Goal: Task Accomplishment & Management: Use online tool/utility

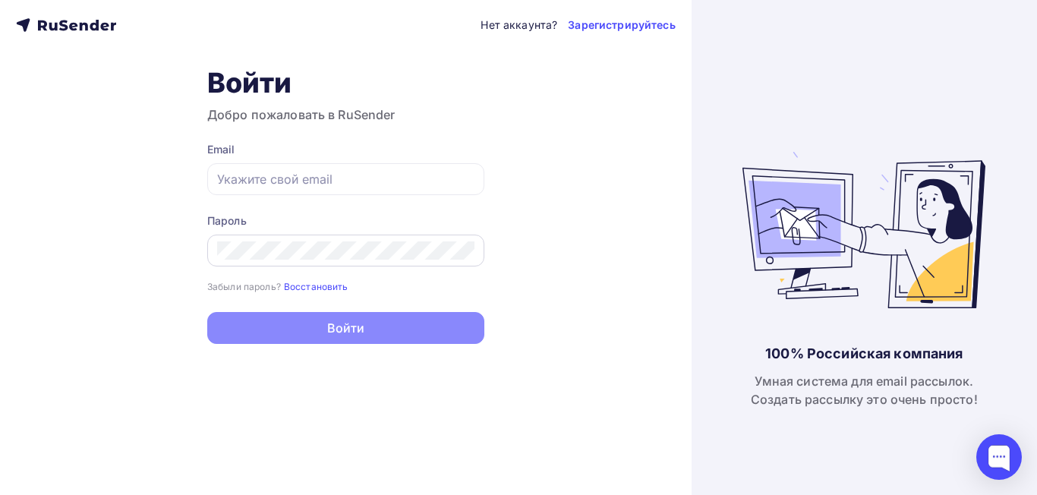
type input "[EMAIL_ADDRESS][DOMAIN_NAME]"
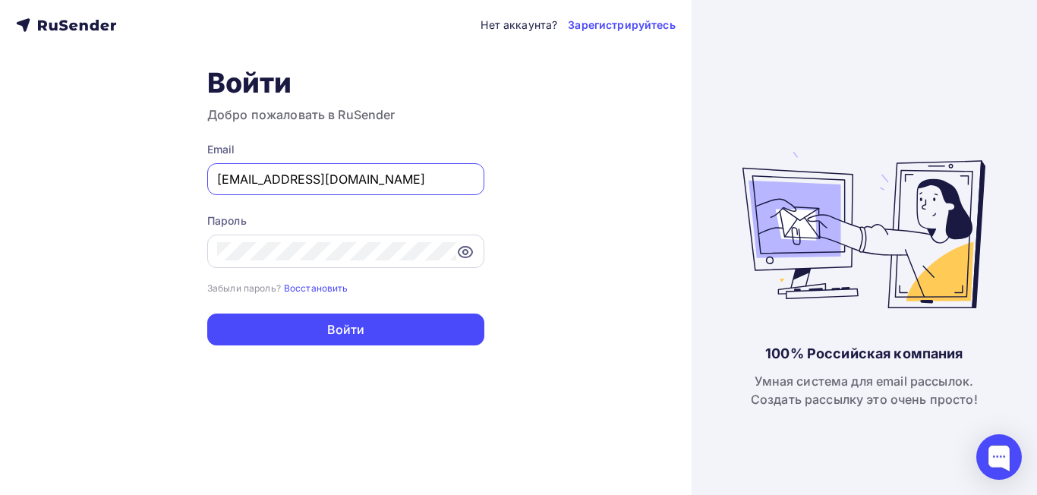
click at [465, 253] on icon at bounding box center [465, 252] width 18 height 18
click at [369, 182] on input "Therealsit@gmail.com" at bounding box center [345, 179] width 257 height 18
click at [602, 247] on div "Нет аккаунта? Зарегистрируйтесь Войти Добро пожаловать в RuSender Email Thereal…" at bounding box center [346, 247] width 692 height 495
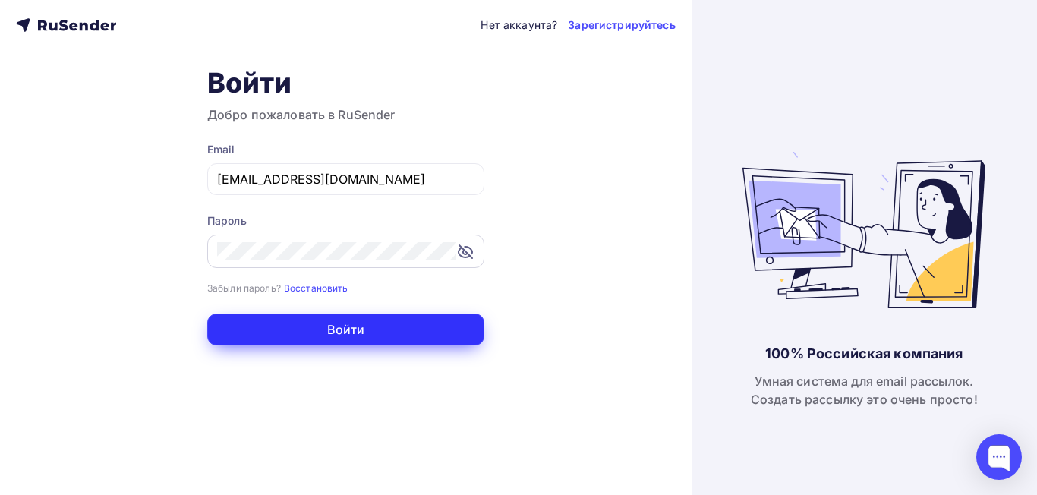
click at [366, 329] on button "Войти" at bounding box center [345, 330] width 277 height 32
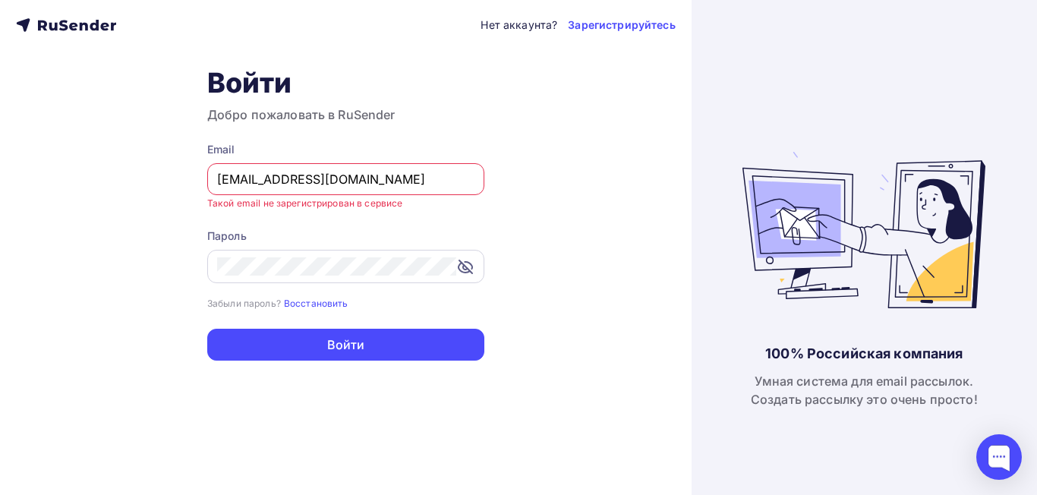
click at [384, 178] on input "Therealsit@gmail.com" at bounding box center [345, 179] width 257 height 18
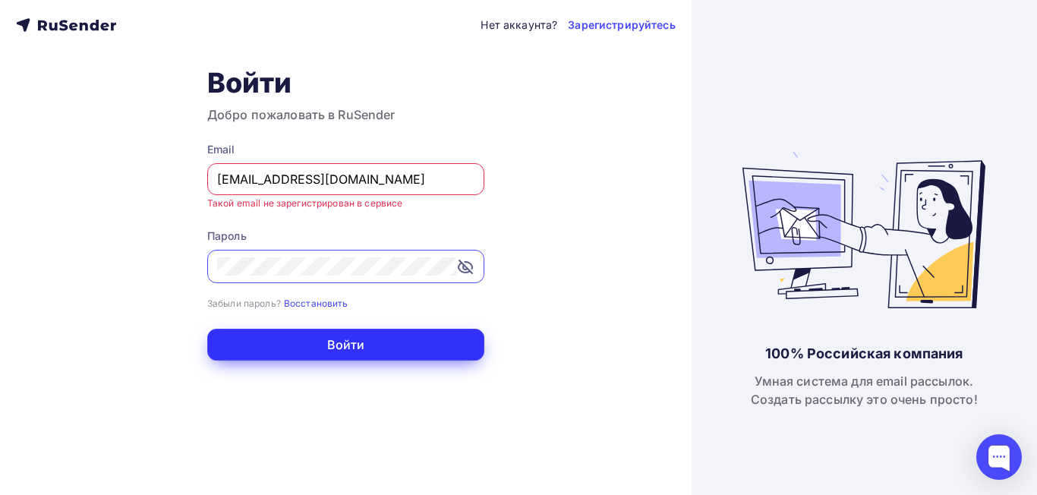
click at [396, 344] on button "Войти" at bounding box center [345, 345] width 277 height 32
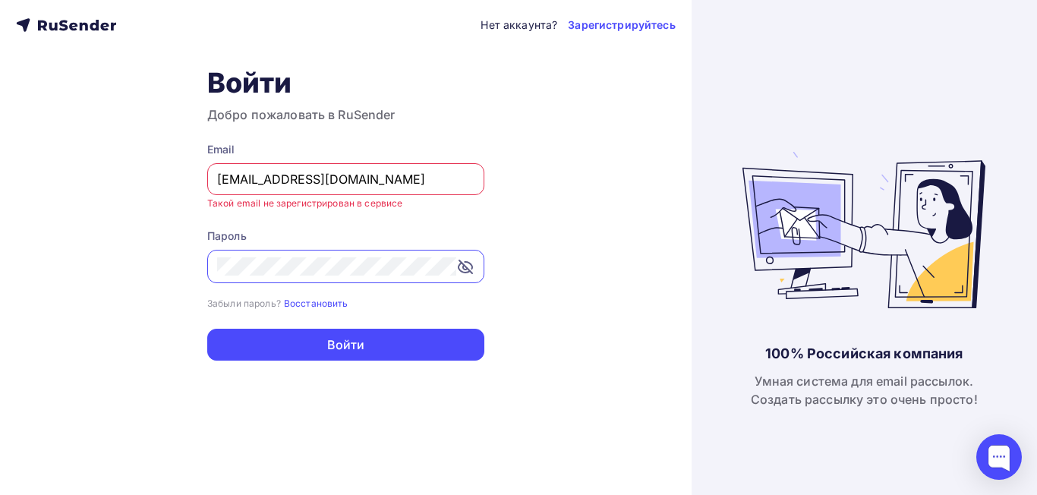
click at [623, 132] on div "Нет аккаунта? Зарегистрируйтесь Войти Добро пожаловать в RuSender Email Thereal…" at bounding box center [346, 247] width 692 height 495
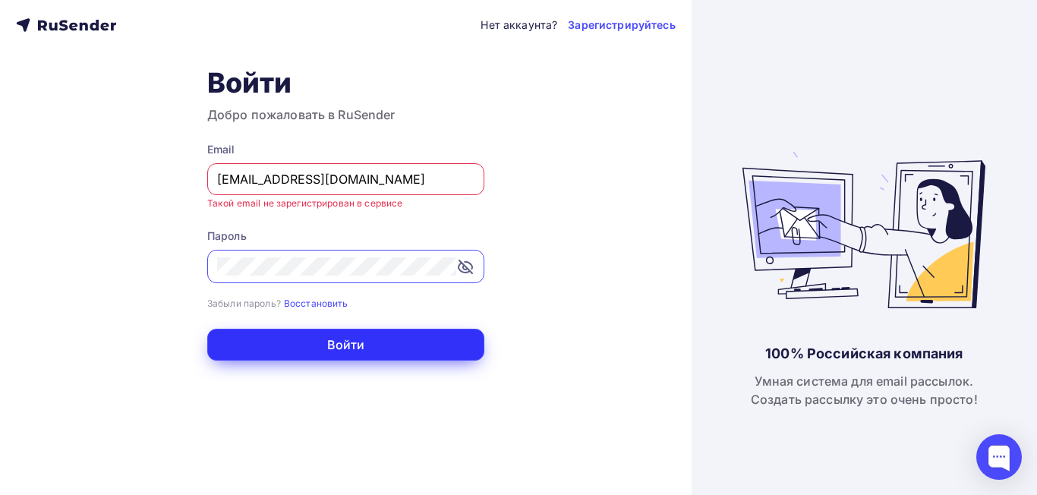
click at [345, 350] on button "Войти" at bounding box center [345, 345] width 277 height 32
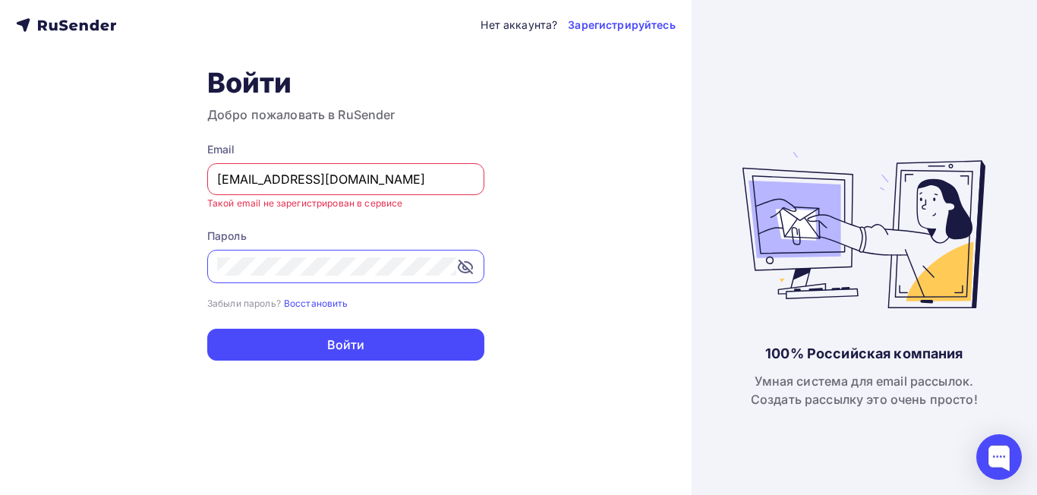
click at [370, 185] on input "Therealsit@gmail.com" at bounding box center [345, 179] width 257 height 18
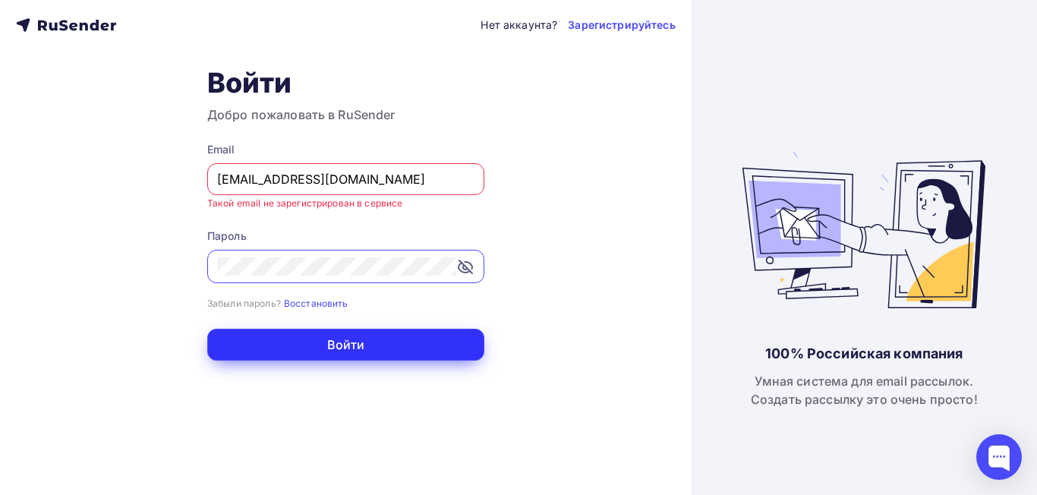
click at [318, 352] on button "Войти" at bounding box center [345, 345] width 277 height 32
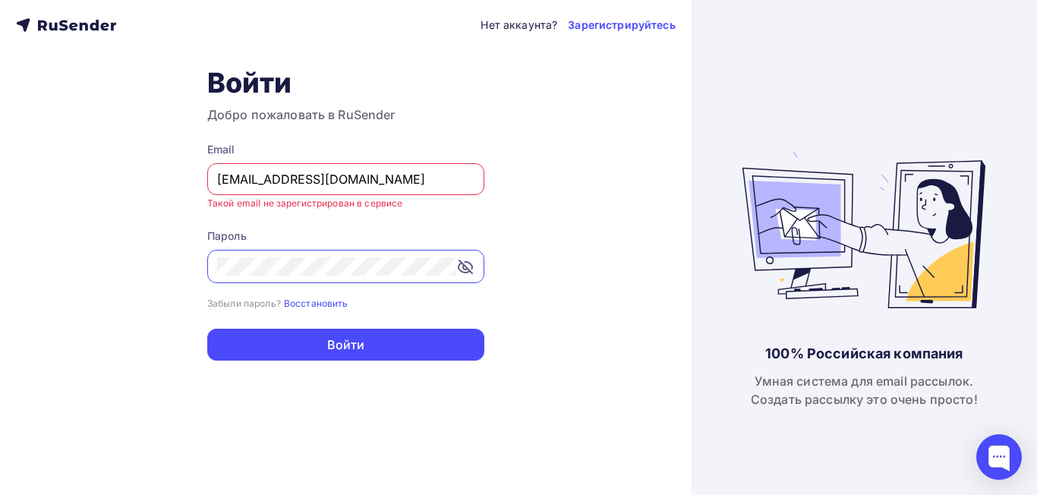
click at [381, 175] on input "Therealsit@gmail.com" at bounding box center [345, 179] width 257 height 18
click at [392, 178] on input "Therealsit@gmail.com" at bounding box center [345, 179] width 257 height 18
click at [646, 245] on div "Нет аккаунта? Зарегистрируйтесь Войти Добро пожаловать в RuSender Email Thereal…" at bounding box center [346, 247] width 692 height 495
drag, startPoint x: 361, startPoint y: 185, endPoint x: 200, endPoint y: 198, distance: 162.2
click at [200, 198] on div "Нет аккаунта? Зарегистрируйтесь Войти Добро пожаловать в RuSender Email Thereal…" at bounding box center [346, 247] width 692 height 495
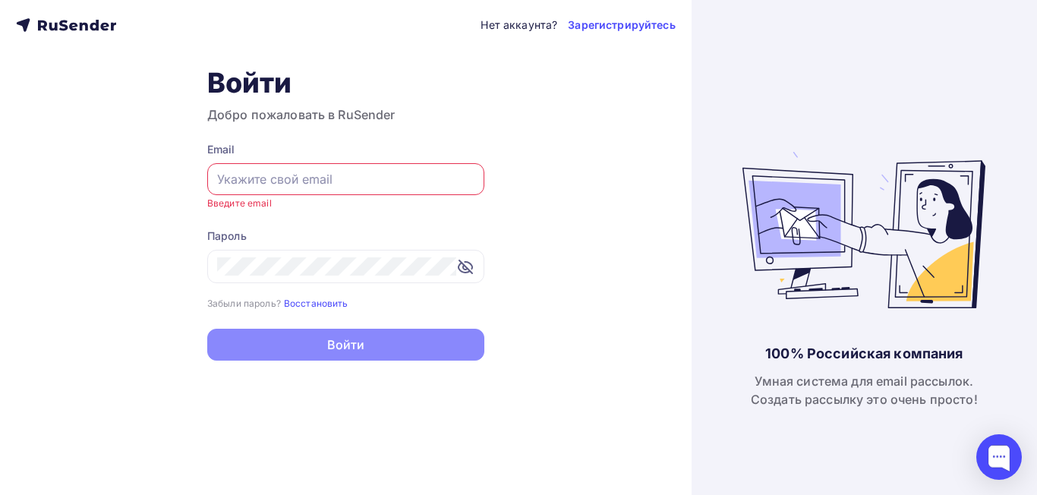
type input "ы"
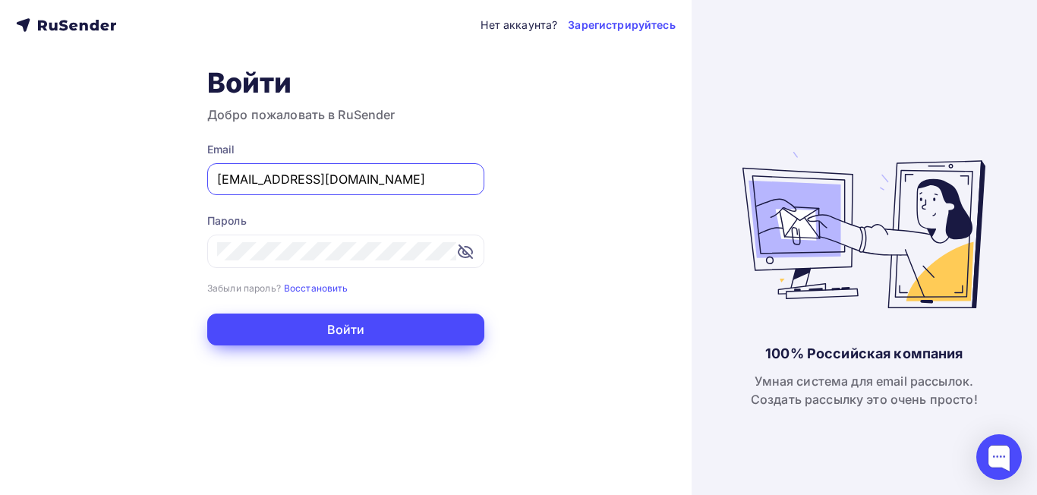
type input "[EMAIL_ADDRESS][DOMAIN_NAME]"
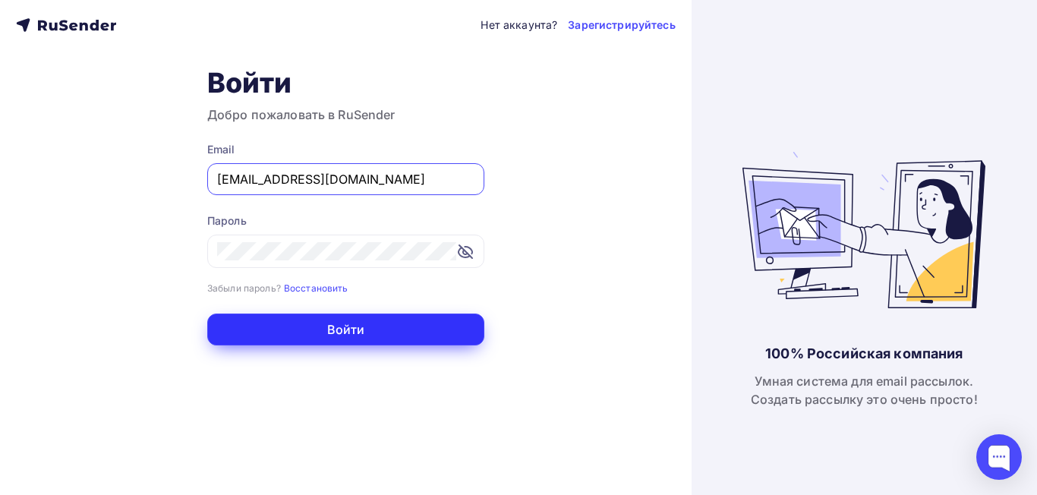
click at [298, 329] on button "Войти" at bounding box center [345, 330] width 277 height 32
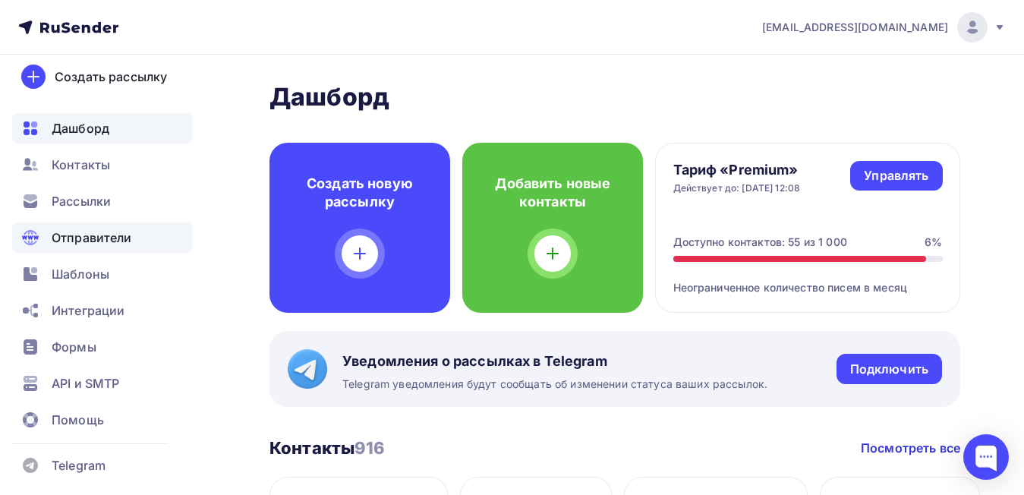
scroll to position [20, 0]
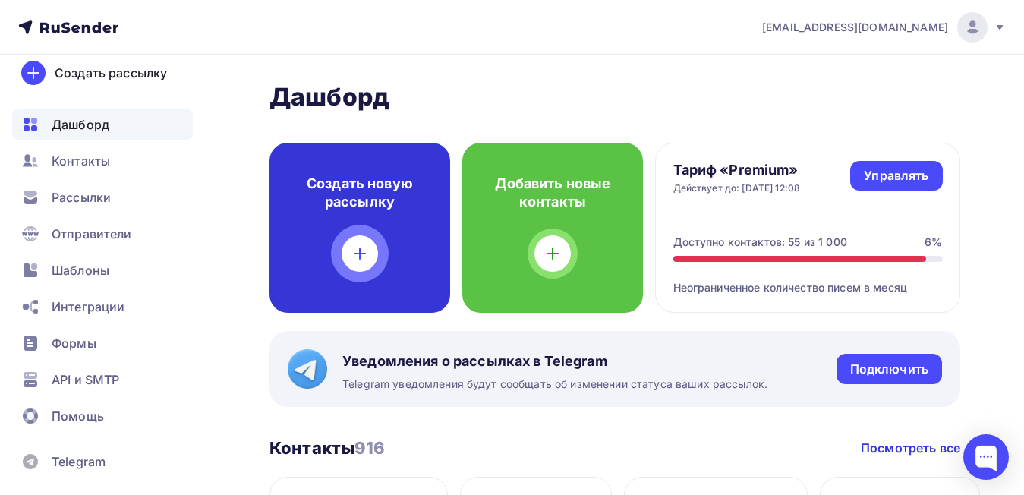
click at [374, 247] on div at bounding box center [360, 253] width 36 height 36
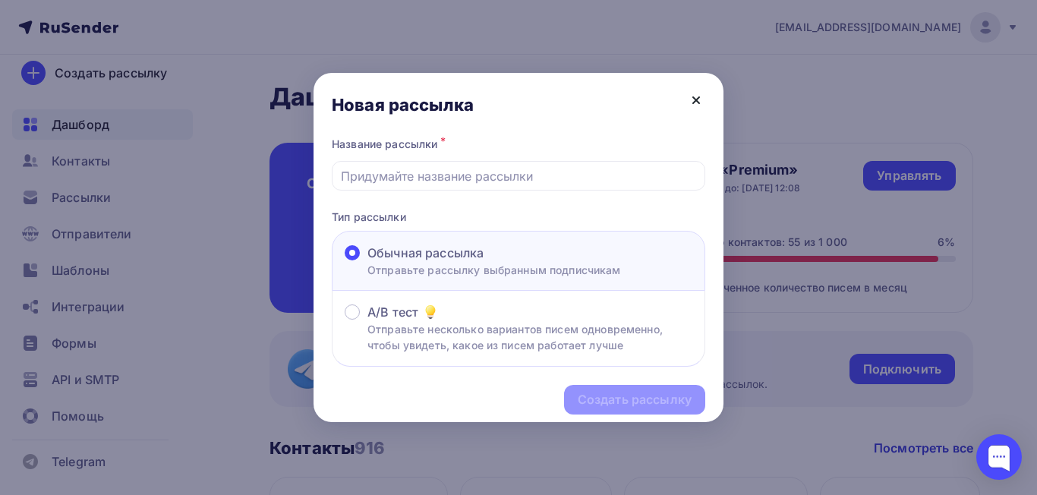
click at [696, 104] on icon at bounding box center [696, 100] width 18 height 18
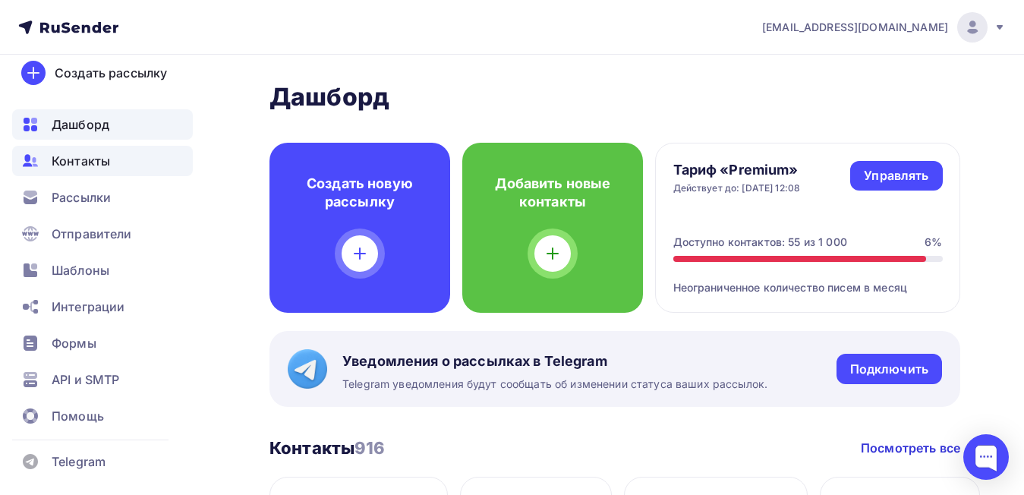
click at [113, 172] on div "Контакты" at bounding box center [102, 161] width 181 height 30
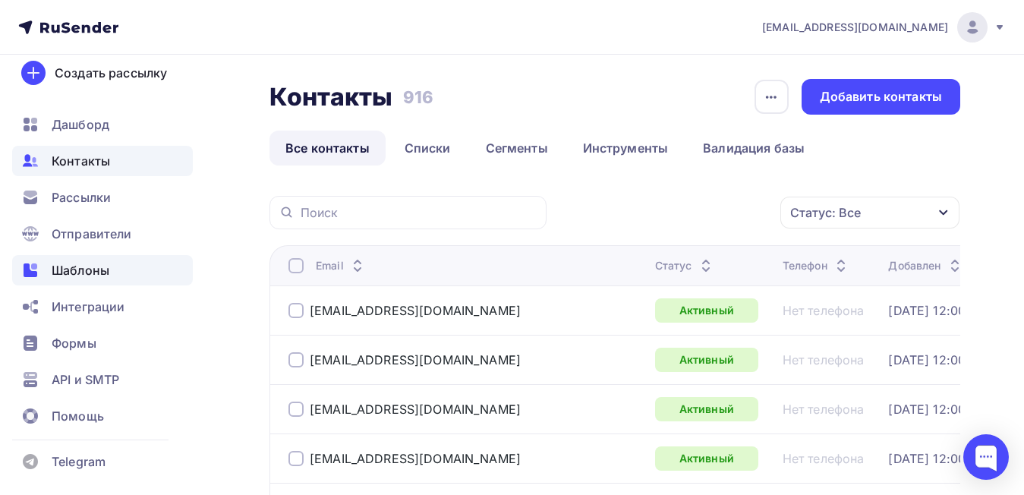
click at [98, 277] on span "Шаблоны" at bounding box center [81, 270] width 58 height 18
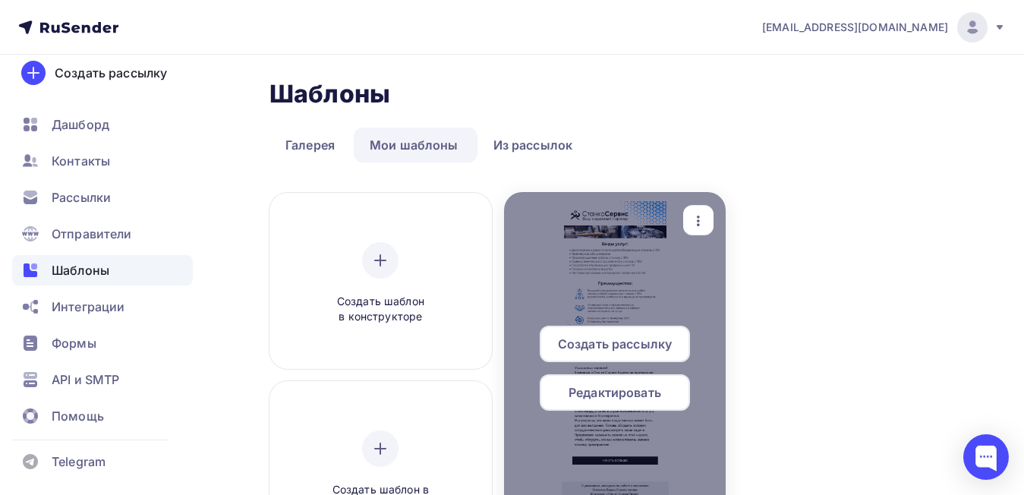
scroll to position [260, 0]
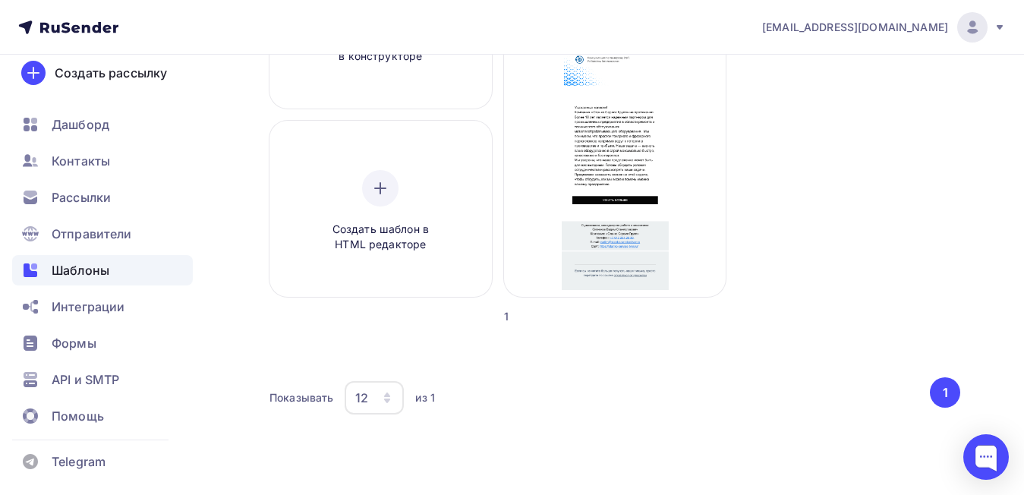
click at [948, 392] on button "1" at bounding box center [945, 392] width 30 height 30
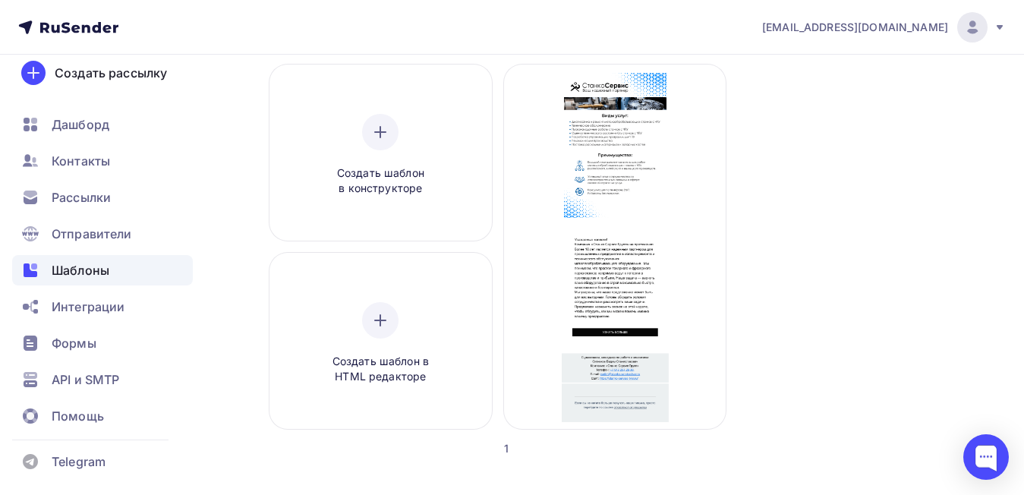
scroll to position [0, 0]
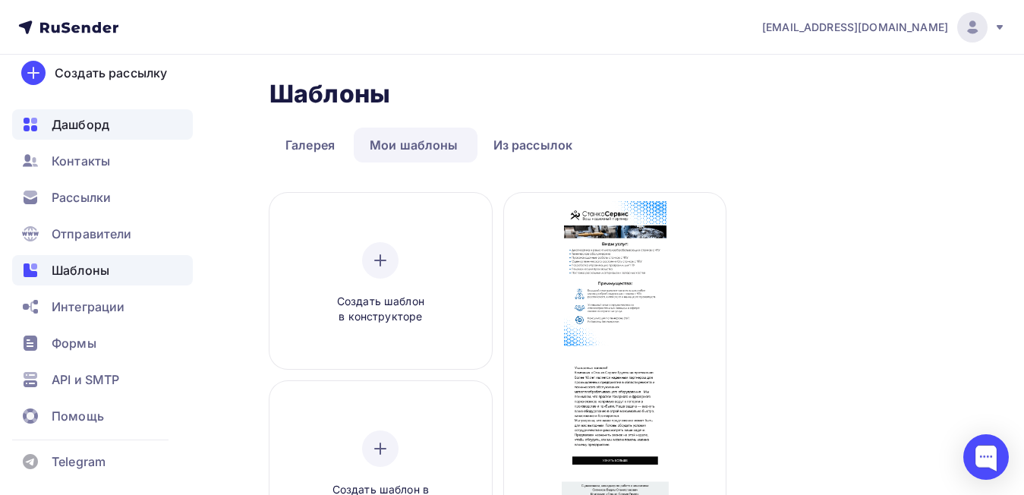
click at [94, 134] on div "Дашборд" at bounding box center [102, 124] width 181 height 30
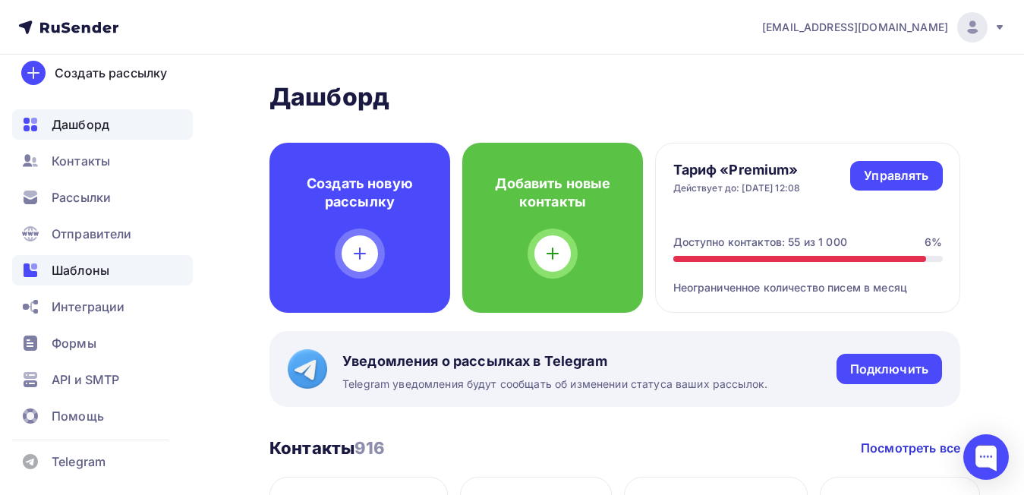
click at [87, 268] on span "Шаблоны" at bounding box center [81, 270] width 58 height 18
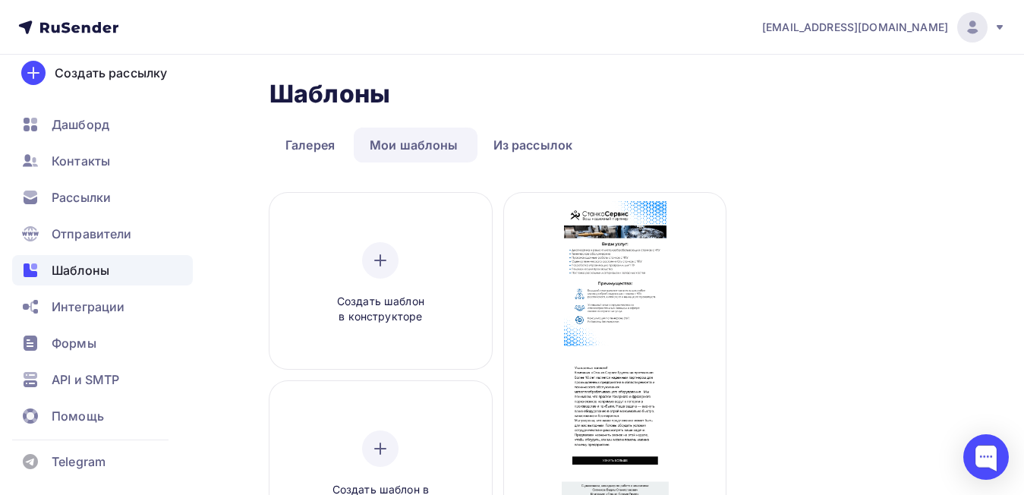
click at [440, 151] on link "Мои шаблоны" at bounding box center [414, 145] width 121 height 35
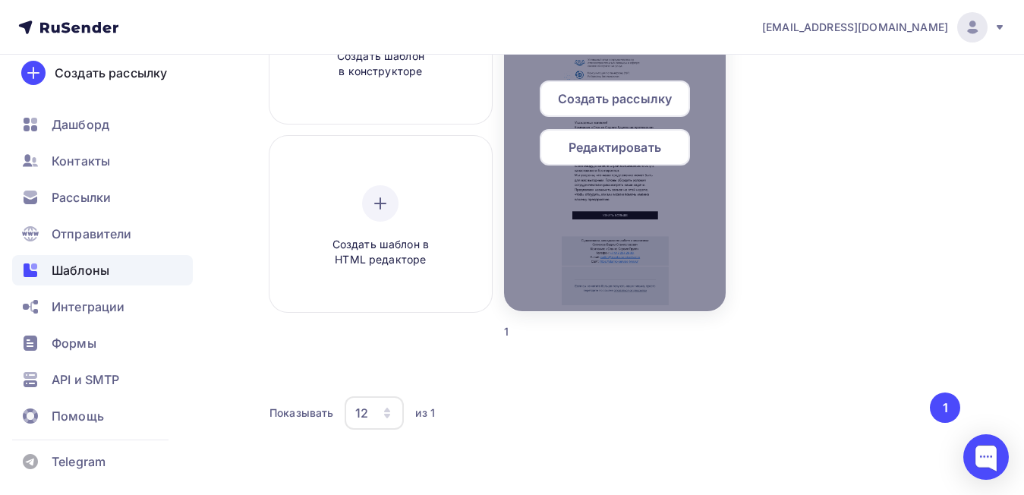
scroll to position [260, 0]
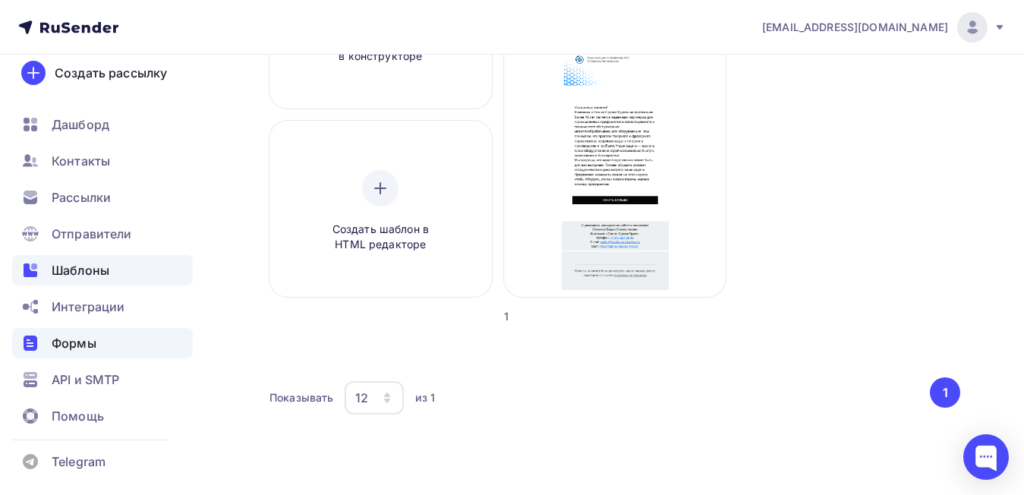
click at [75, 348] on span "Формы" at bounding box center [74, 343] width 45 height 18
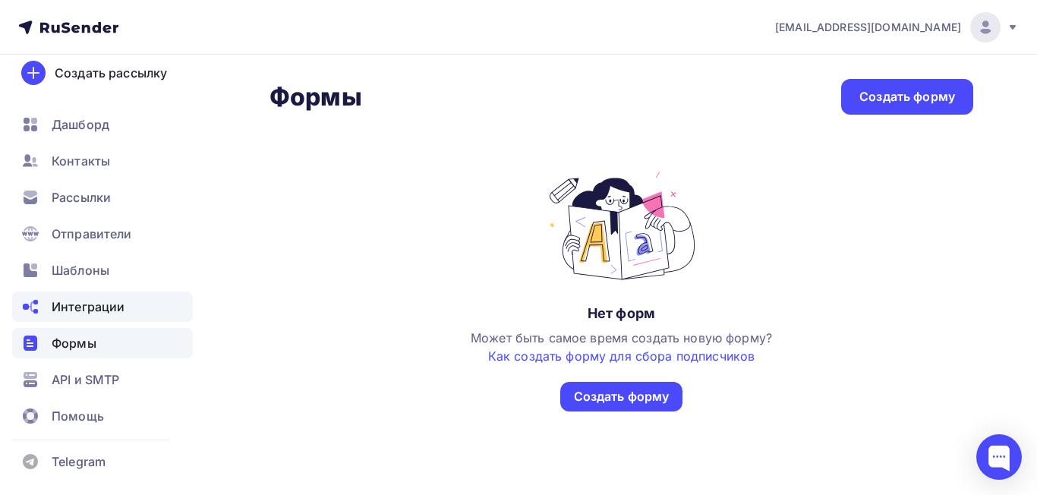
click at [93, 307] on span "Интеграции" at bounding box center [88, 307] width 73 height 18
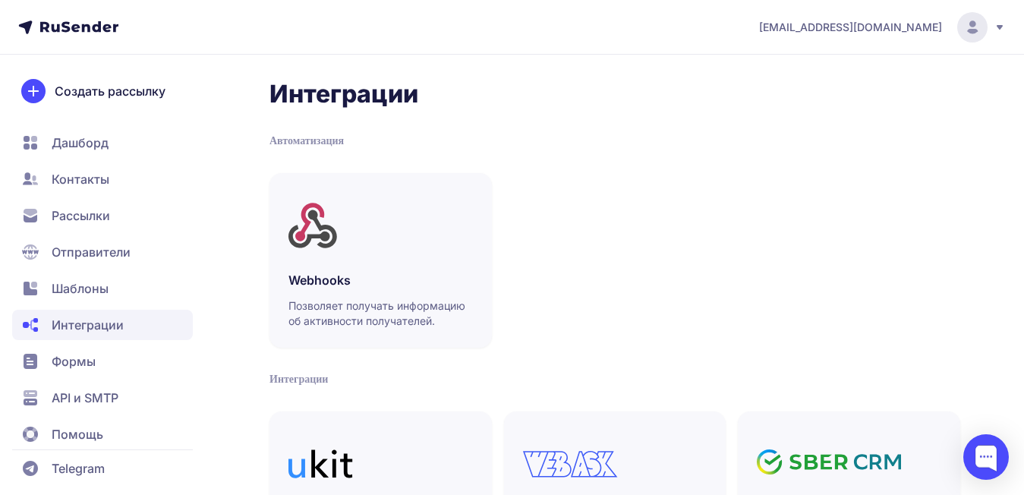
click at [89, 213] on span "Рассылки" at bounding box center [81, 215] width 58 height 18
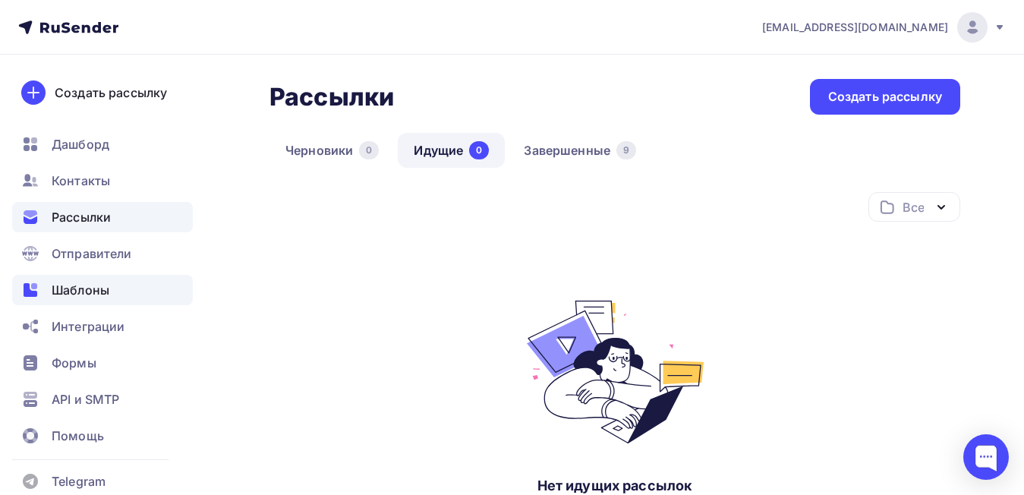
click at [93, 287] on span "Шаблоны" at bounding box center [81, 290] width 58 height 18
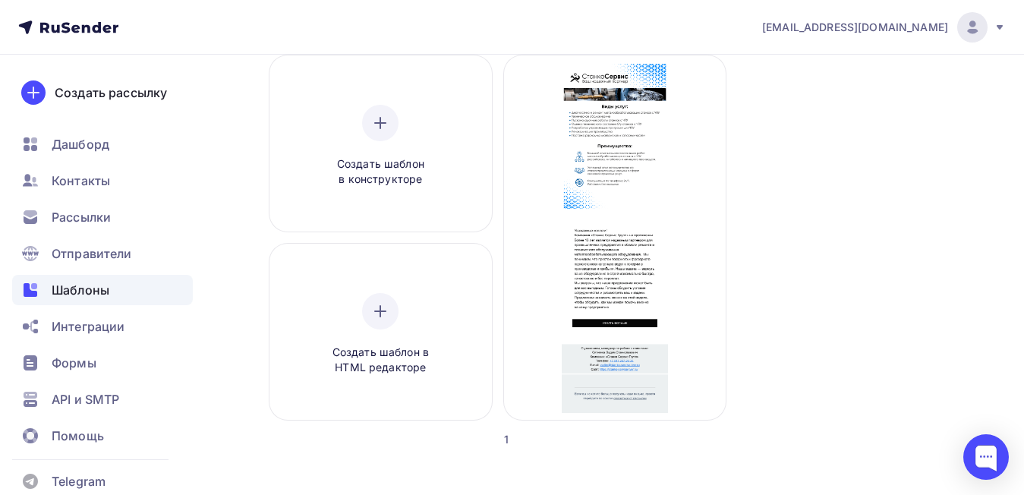
scroll to position [109, 0]
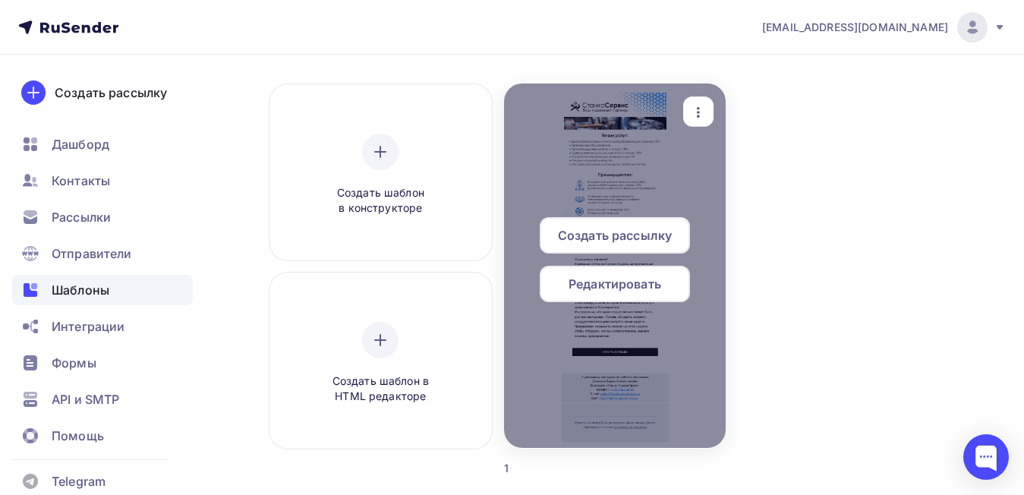
click at [581, 184] on div at bounding box center [615, 266] width 222 height 364
click at [570, 170] on div at bounding box center [615, 266] width 222 height 364
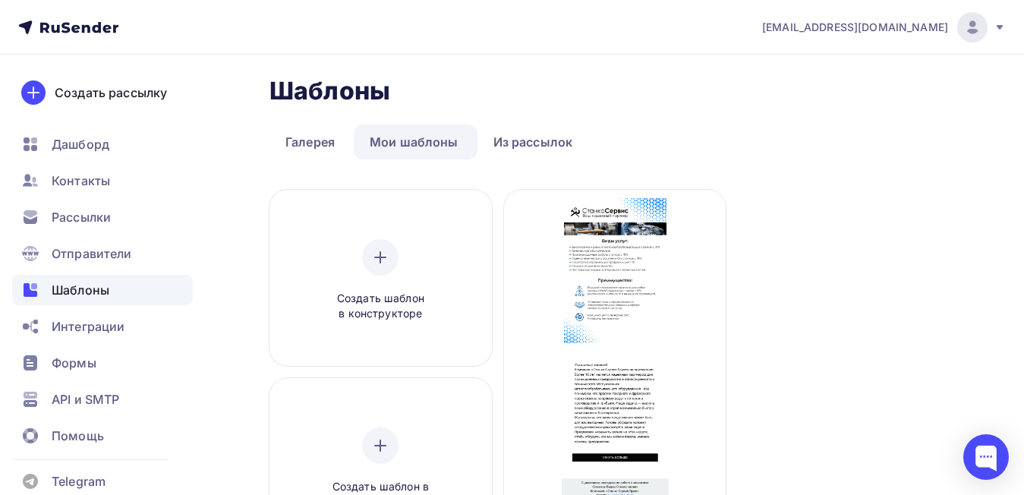
scroll to position [0, 0]
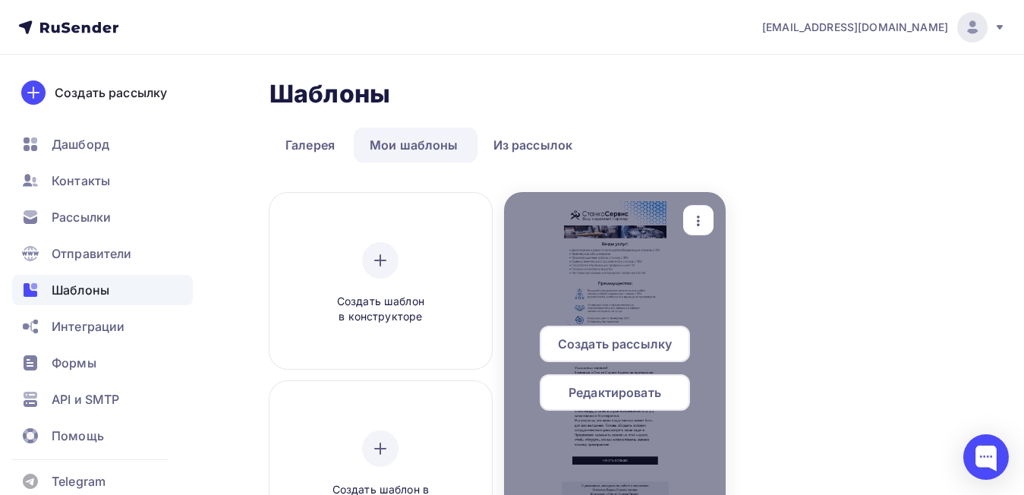
click at [691, 221] on icon "button" at bounding box center [698, 221] width 18 height 18
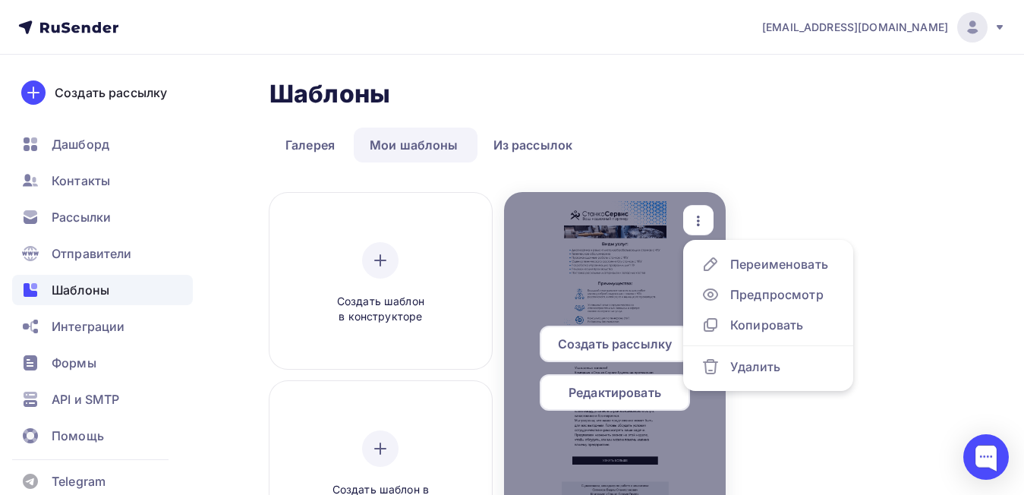
click at [616, 253] on div at bounding box center [615, 374] width 222 height 364
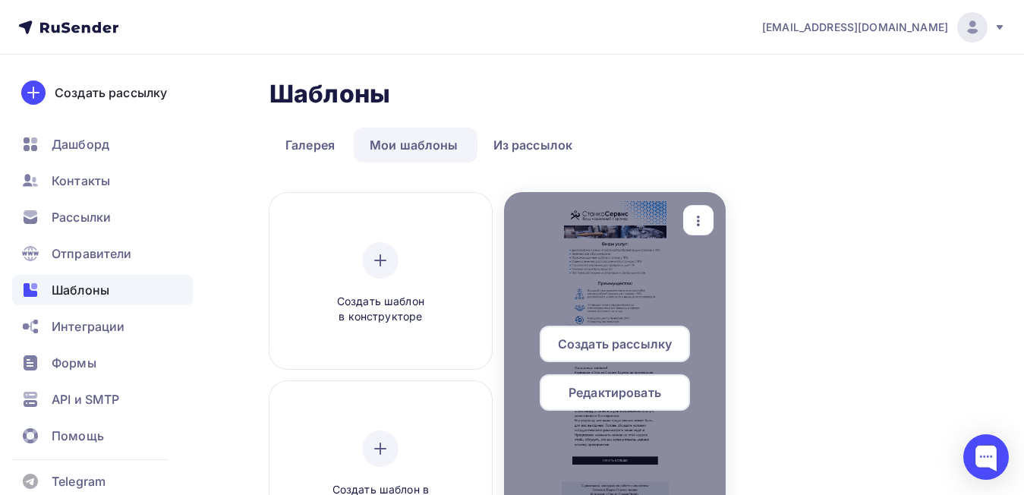
click at [616, 253] on div at bounding box center [615, 374] width 222 height 364
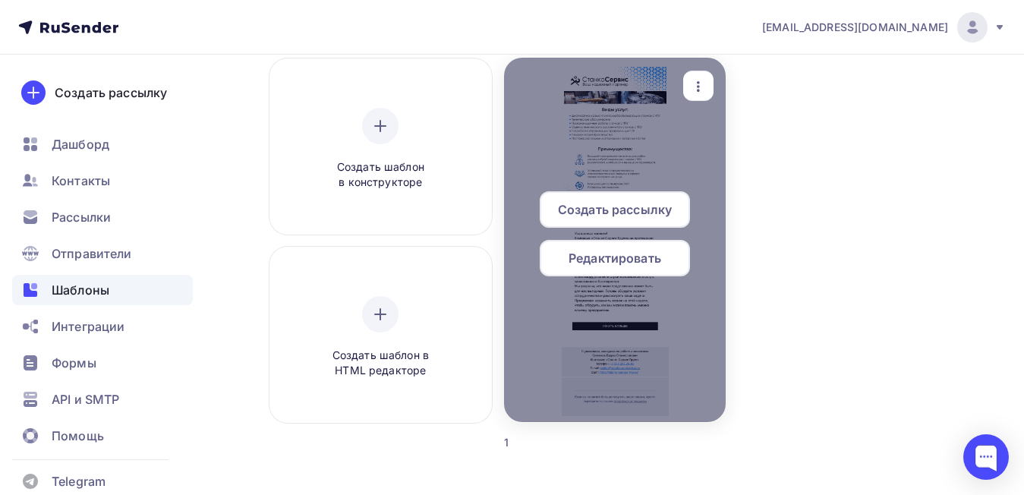
scroll to position [152, 0]
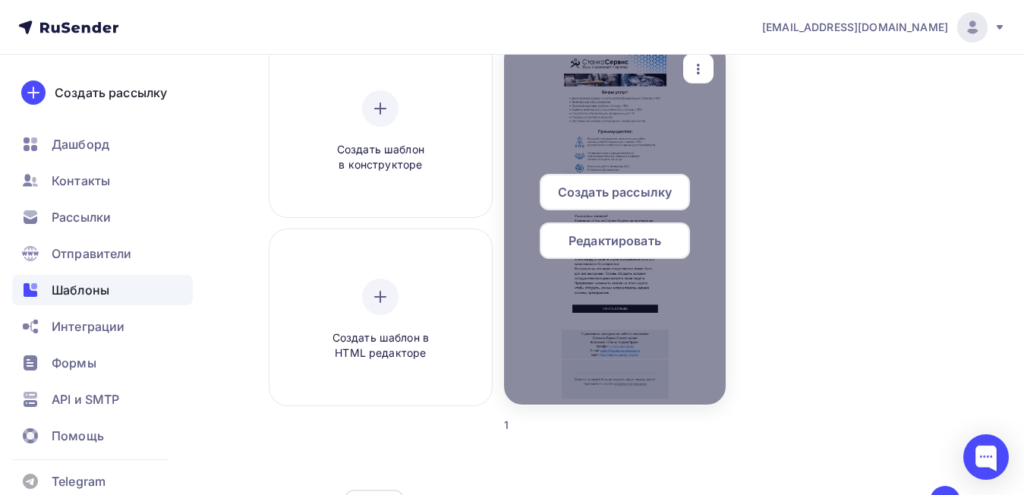
click at [611, 303] on div at bounding box center [615, 222] width 222 height 364
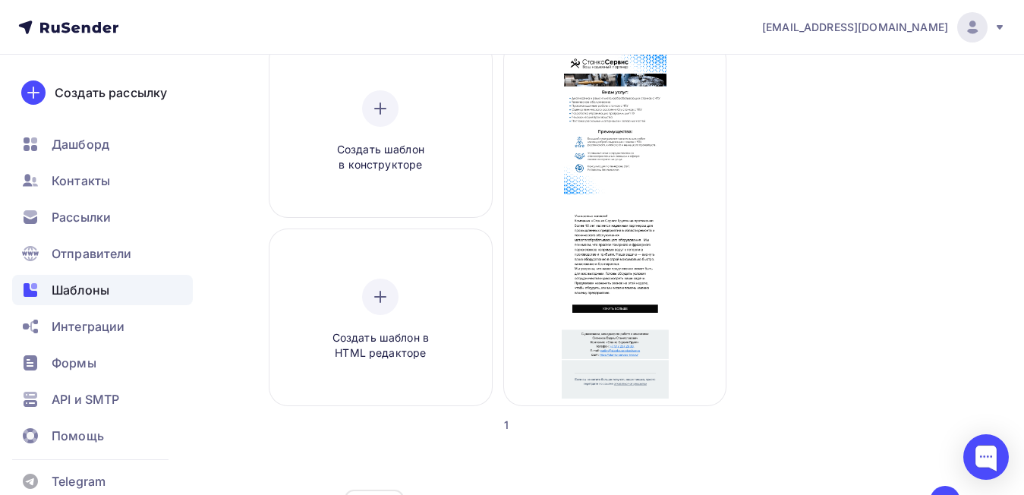
click at [979, 206] on div "Шаблоны Шаблоны Галерея Мои шаблоны Из рассылок Создать шаблон в конструкторе С…" at bounding box center [512, 253] width 1024 height 701
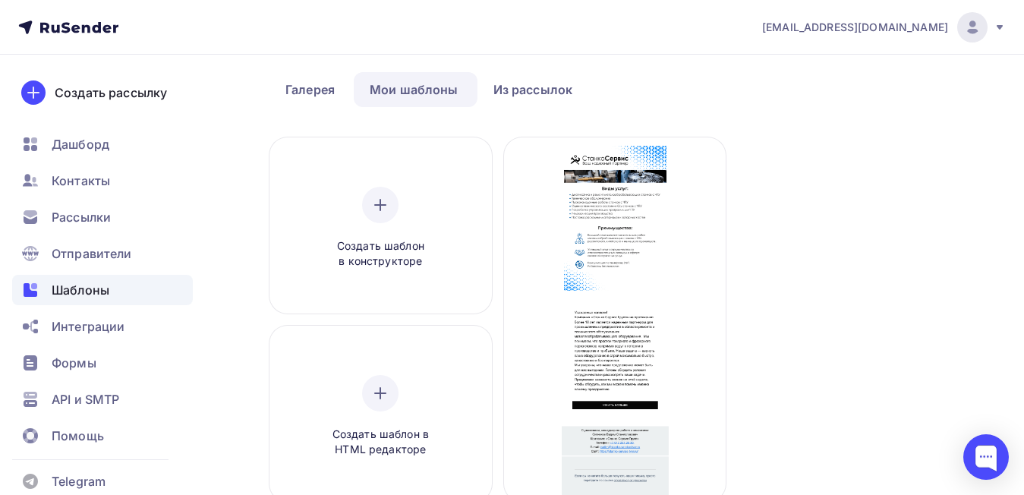
scroll to position [0, 0]
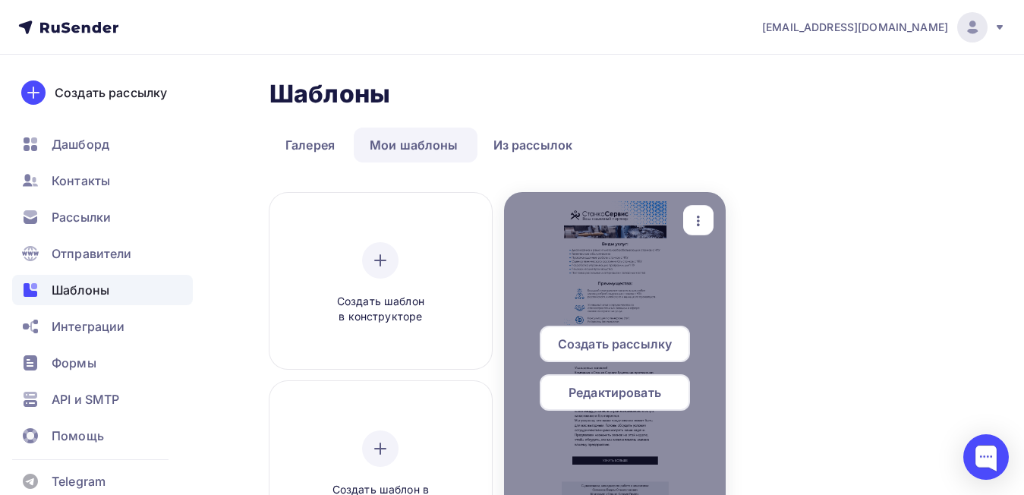
click at [582, 256] on div at bounding box center [615, 374] width 222 height 364
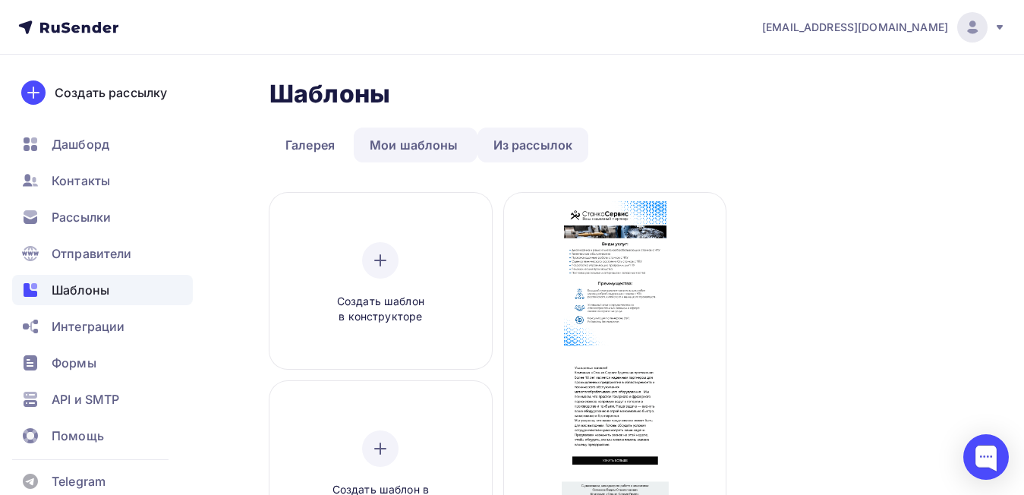
click at [507, 134] on link "Из рассылок" at bounding box center [534, 145] width 112 height 35
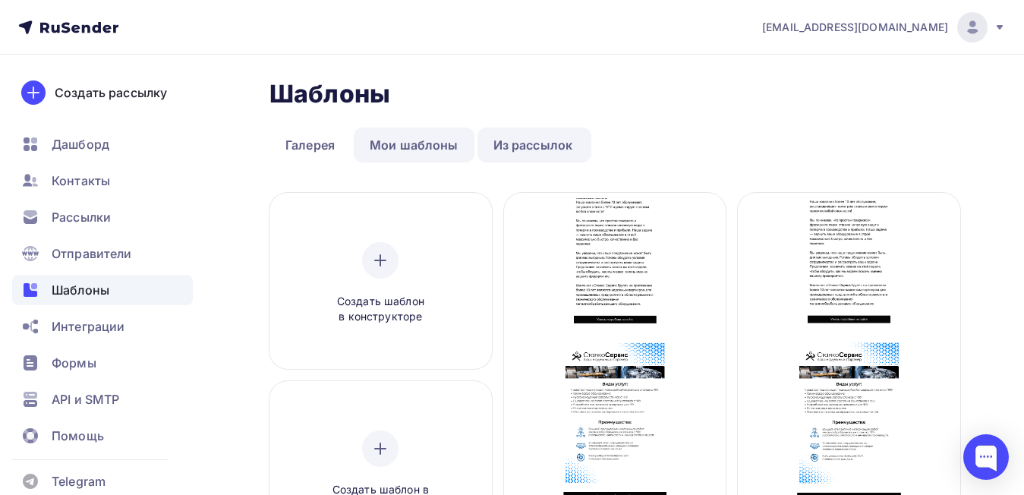
click at [391, 139] on link "Мои шаблоны" at bounding box center [414, 145] width 121 height 35
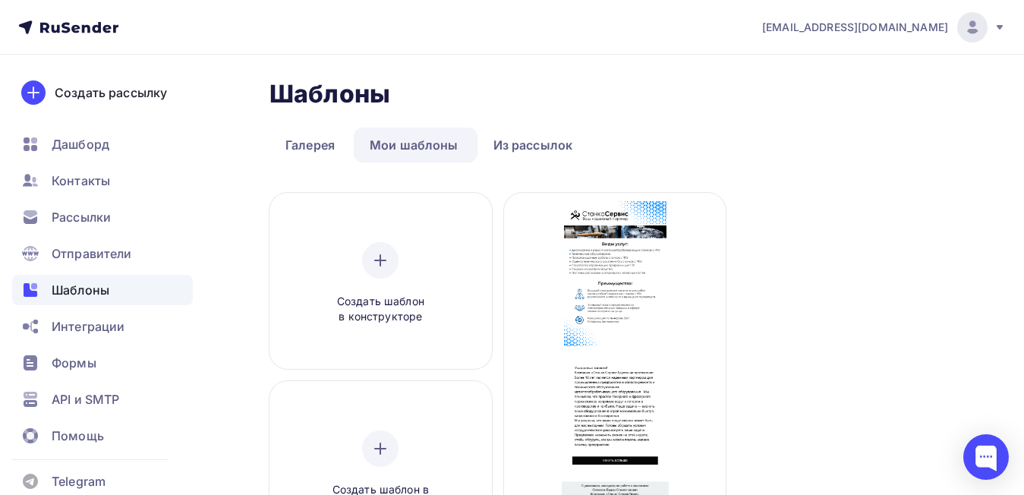
click at [788, 266] on div "Создать шаблон в конструкторе Создать шаблон в HTML редакторе Создать рассылку …" at bounding box center [615, 407] width 691 height 429
